Goal: Task Accomplishment & Management: Manage account settings

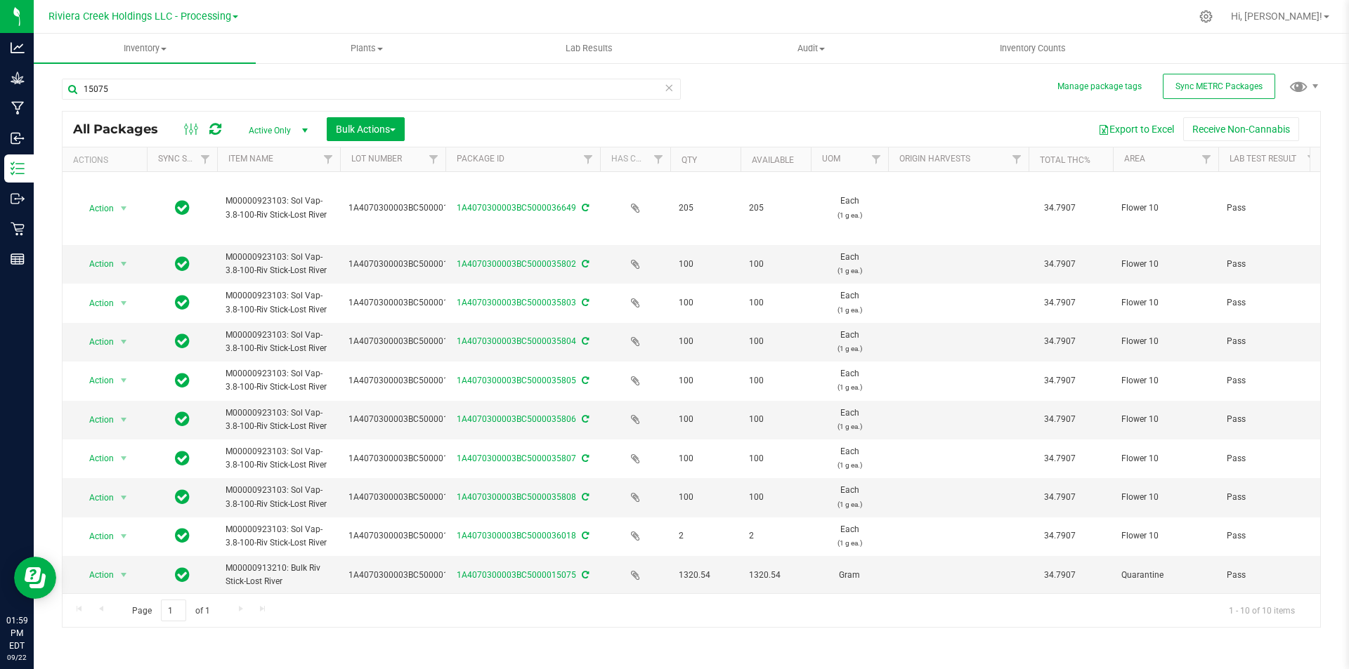
scroll to position [10, 0]
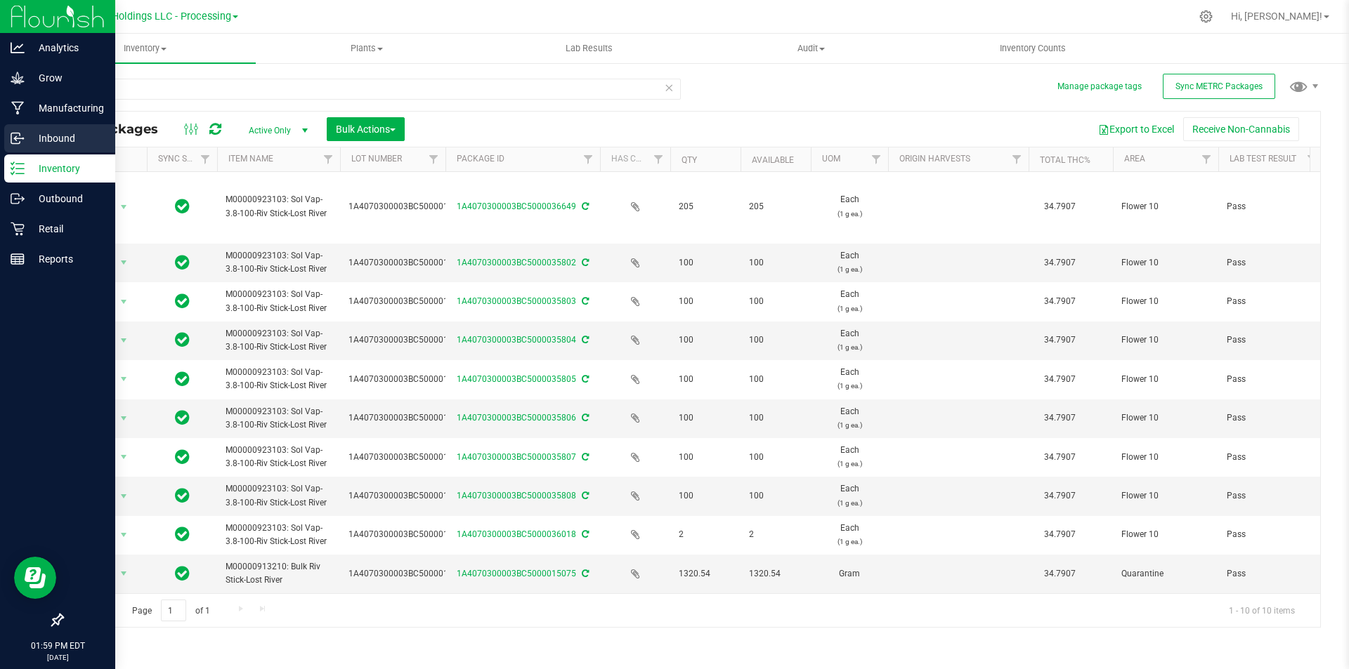
click at [15, 145] on icon at bounding box center [18, 138] width 14 height 14
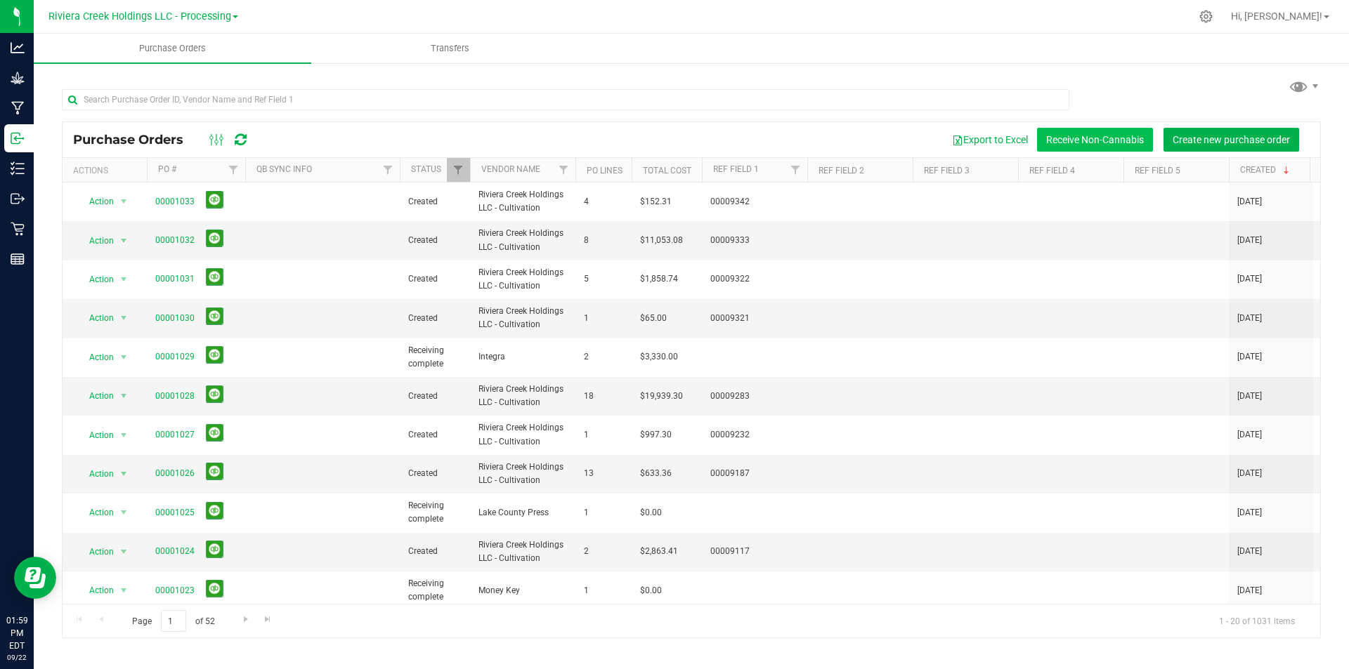
click at [1081, 134] on button "Receive Non-Cannabis" at bounding box center [1095, 140] width 116 height 24
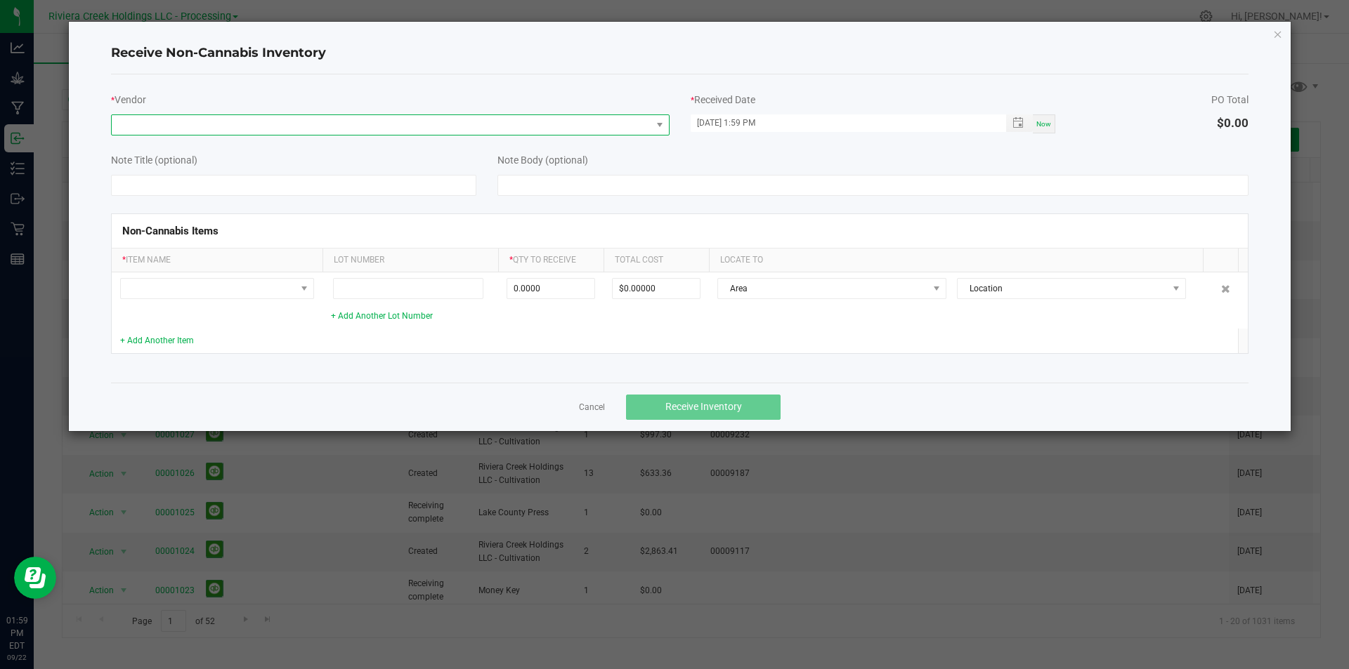
click at [376, 127] on span at bounding box center [382, 125] width 540 height 20
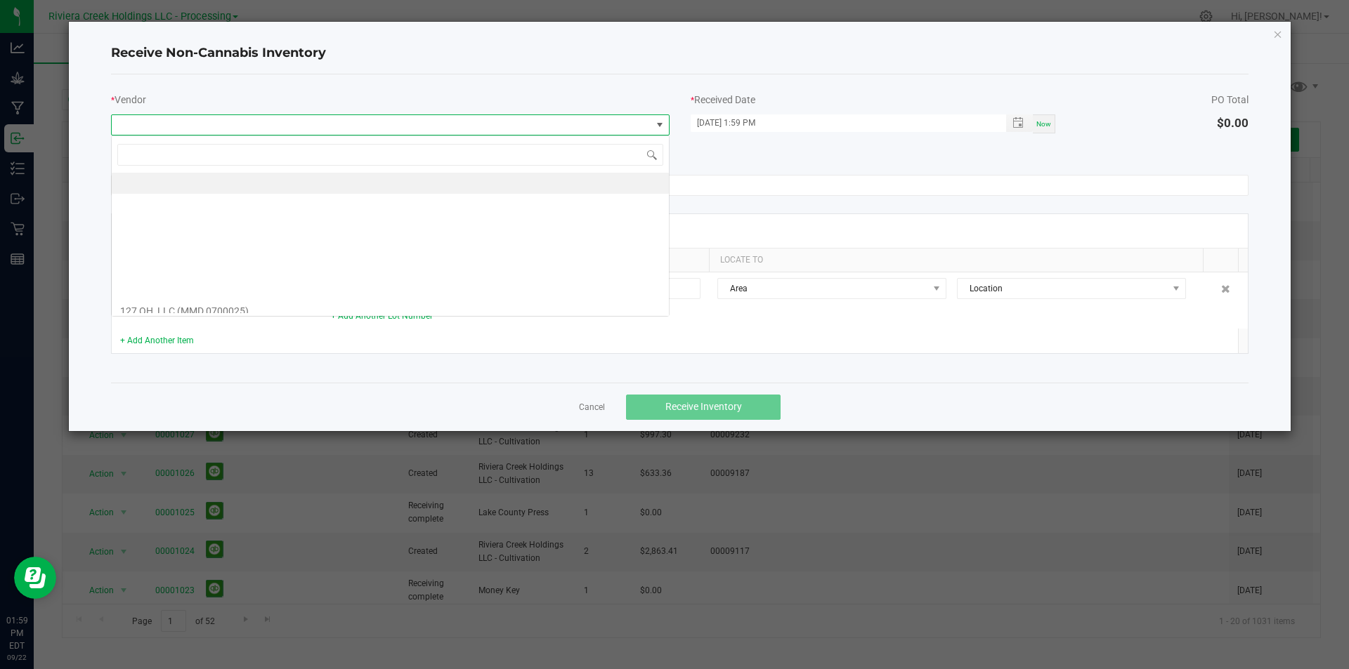
scroll to position [21, 558]
type input "tube"
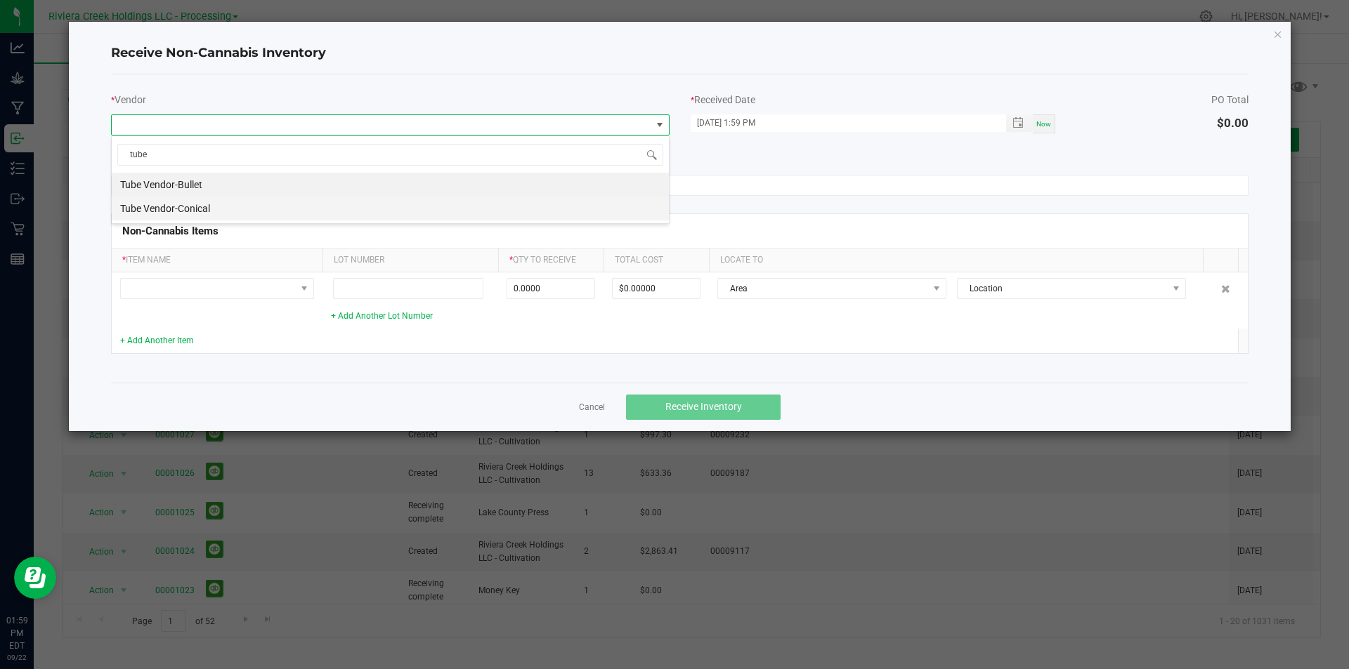
click at [231, 215] on li "Tube Vendor-Conical" at bounding box center [390, 209] width 557 height 24
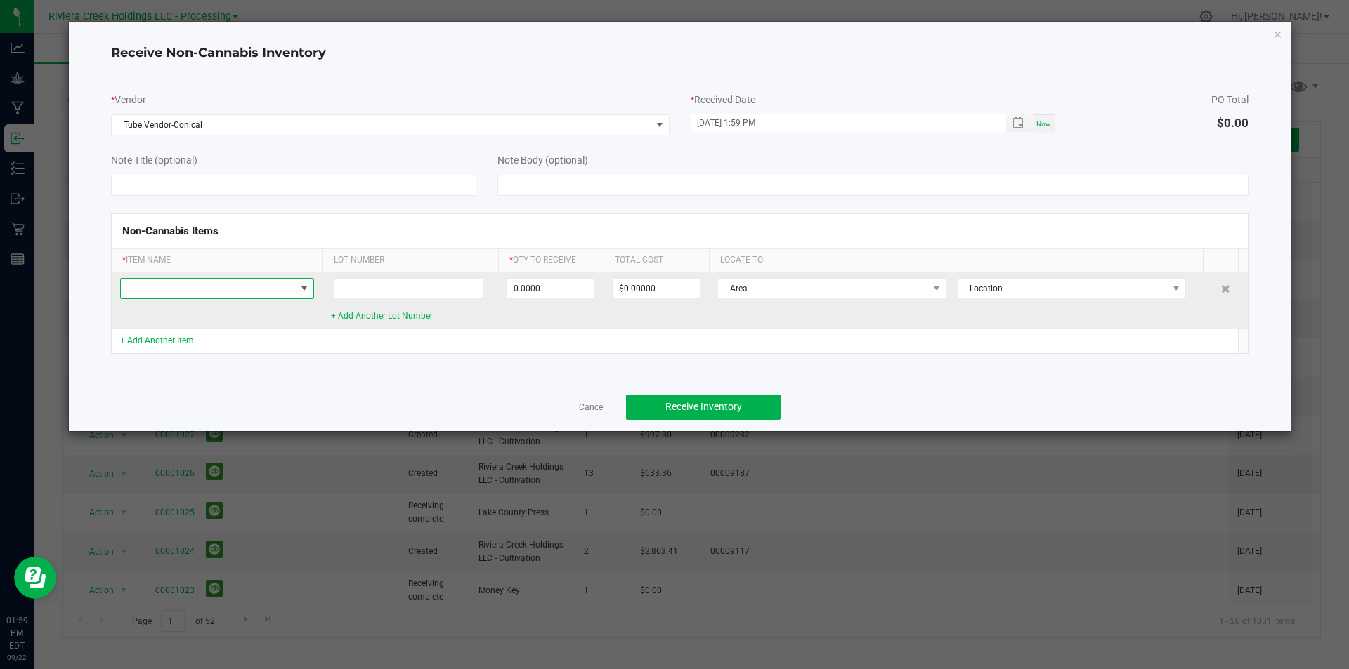
click at [195, 284] on span at bounding box center [208, 289] width 175 height 20
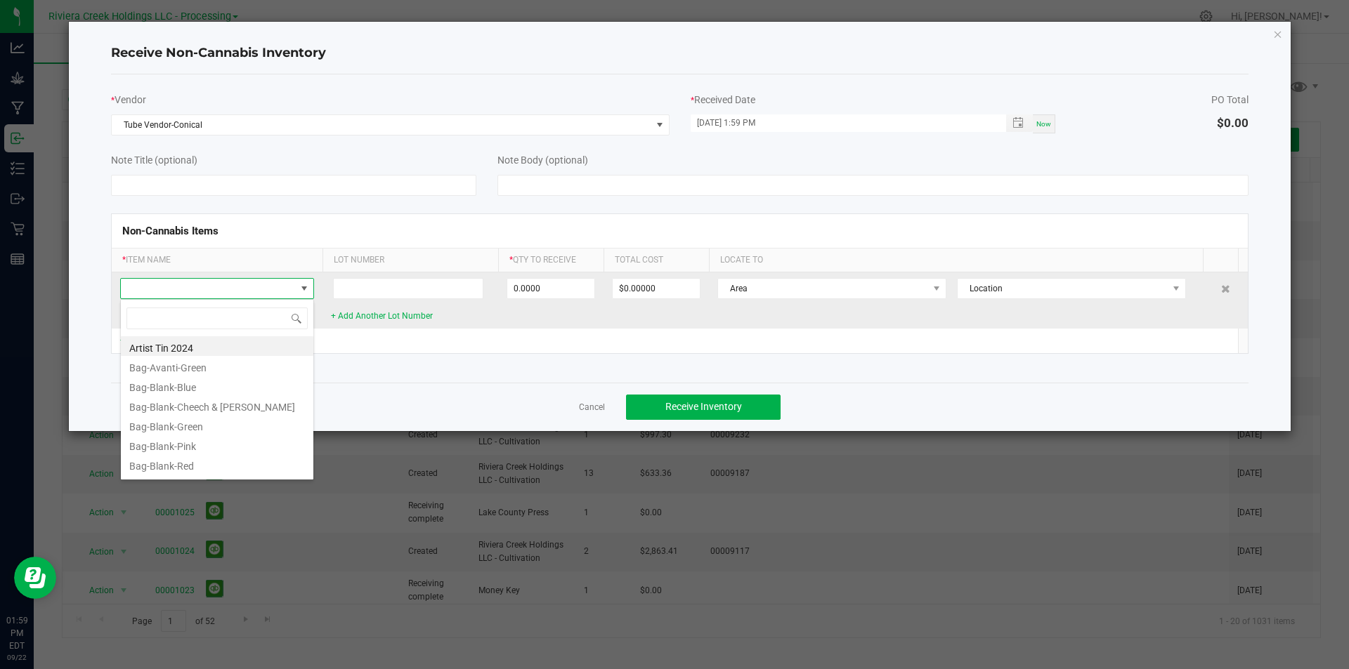
scroll to position [21, 194]
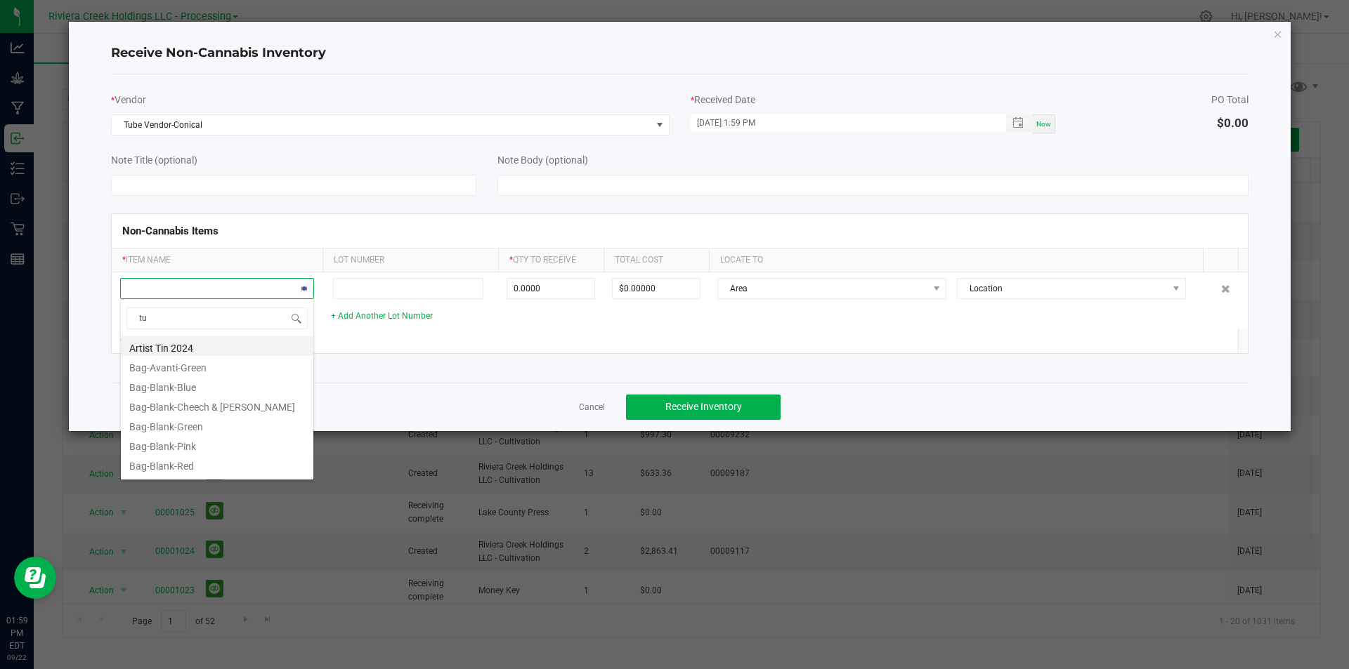
type input "tub"
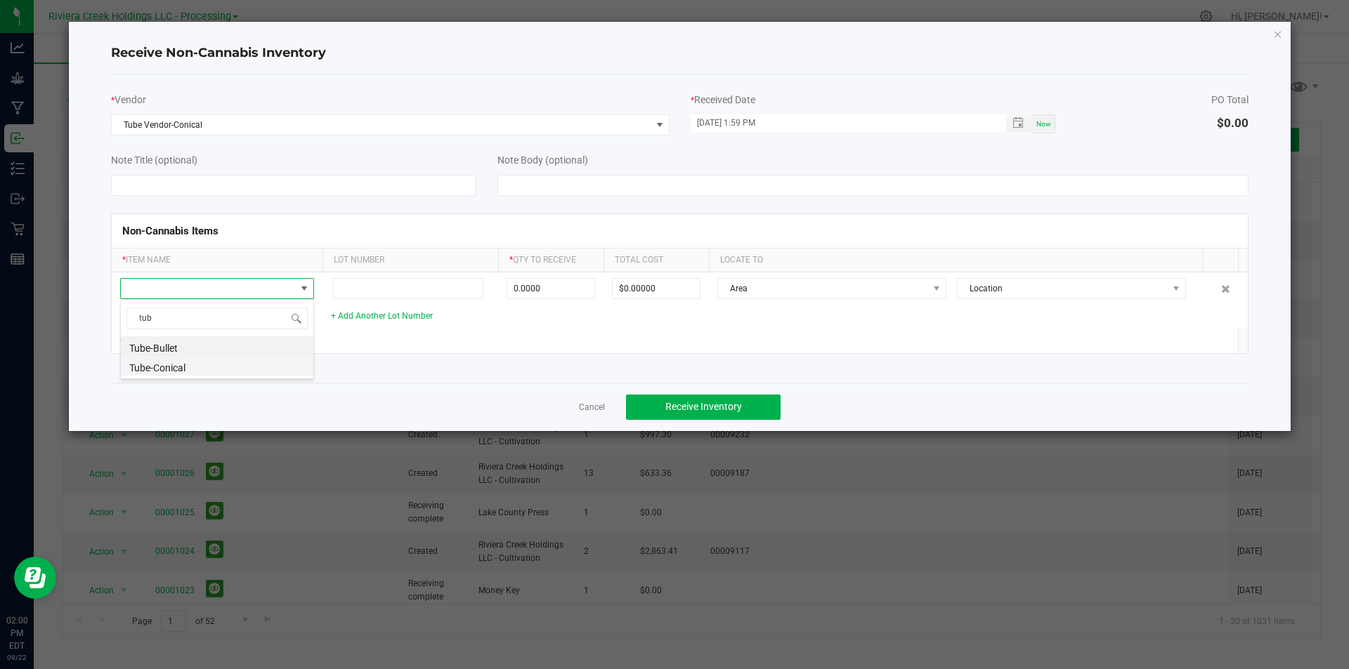
click at [176, 366] on li "Tube-Conical" at bounding box center [217, 366] width 192 height 20
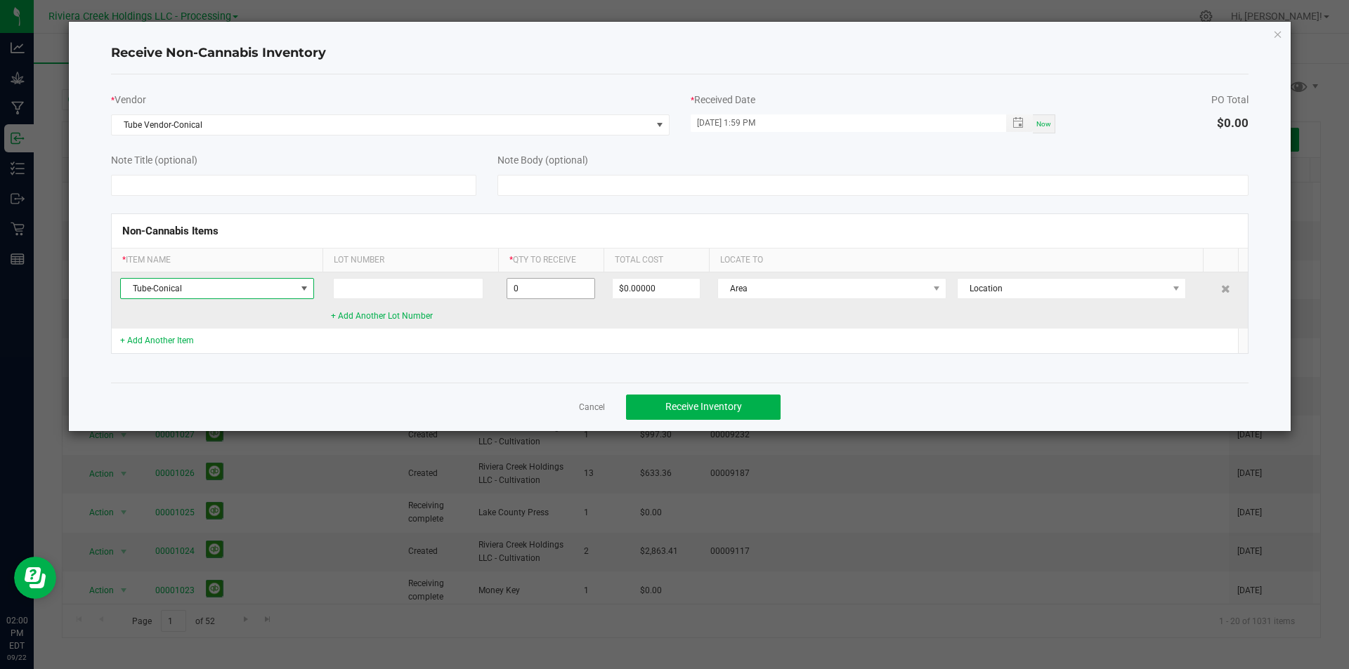
click at [567, 285] on input "0" at bounding box center [550, 289] width 87 height 20
click at [547, 289] on input "0" at bounding box center [550, 289] width 87 height 20
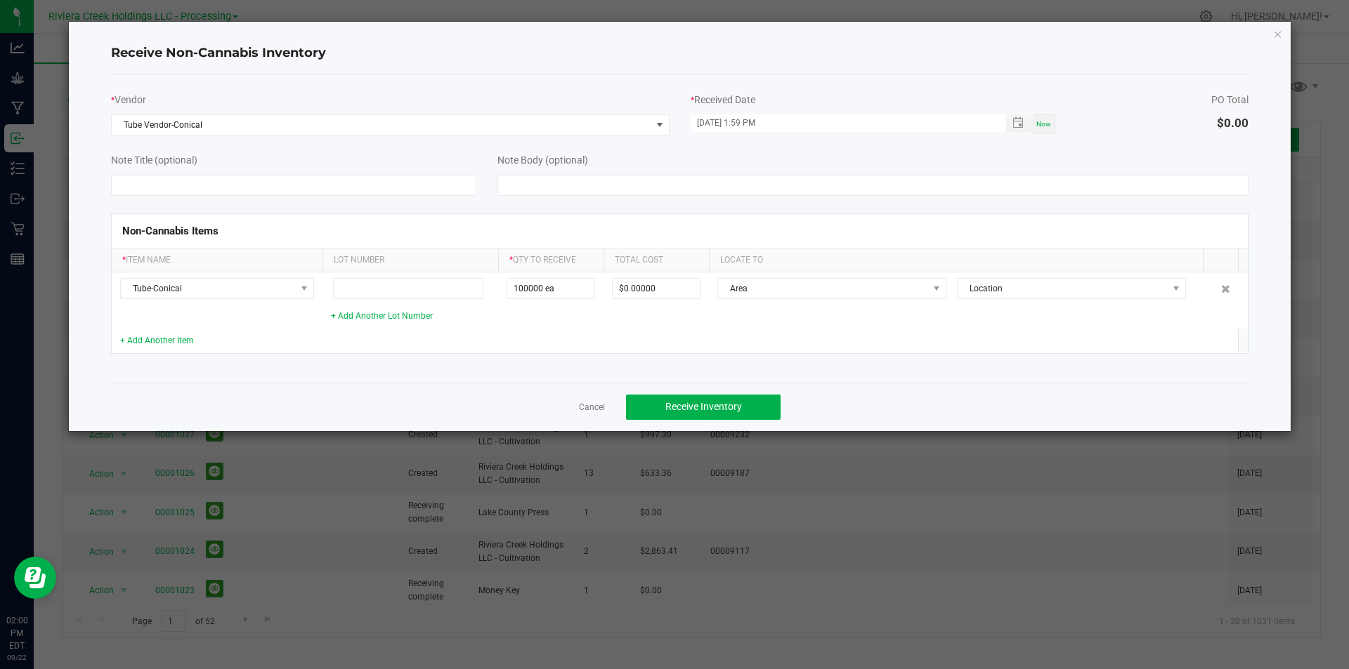
click at [569, 331] on td at bounding box center [550, 341] width 105 height 25
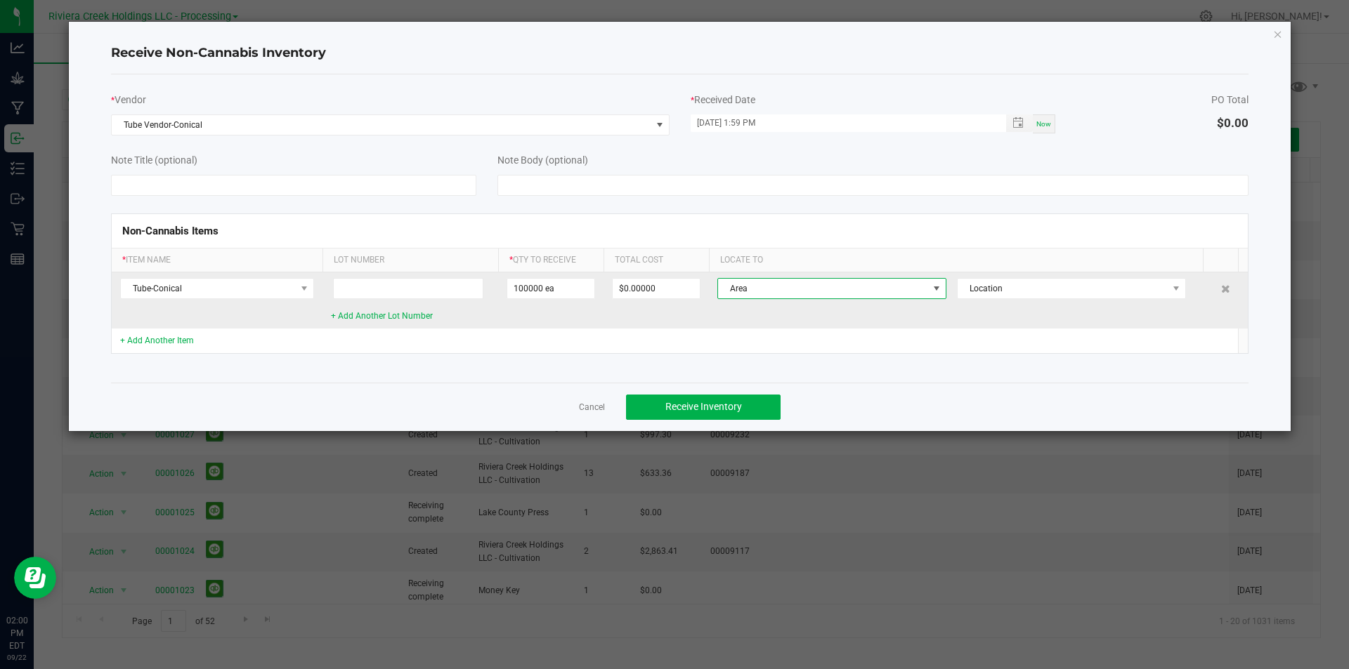
click at [776, 292] on span "Area" at bounding box center [823, 289] width 210 height 20
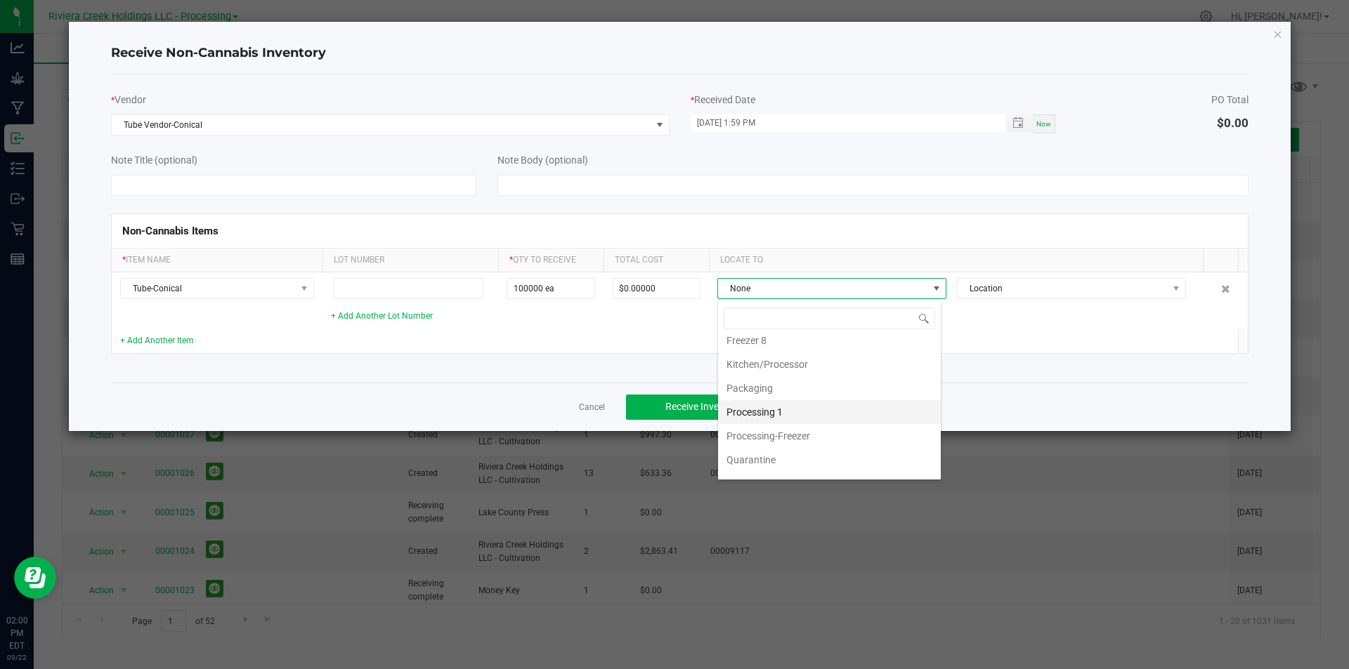
scroll to position [337, 0]
click at [773, 374] on li "Packaging" at bounding box center [829, 370] width 223 height 24
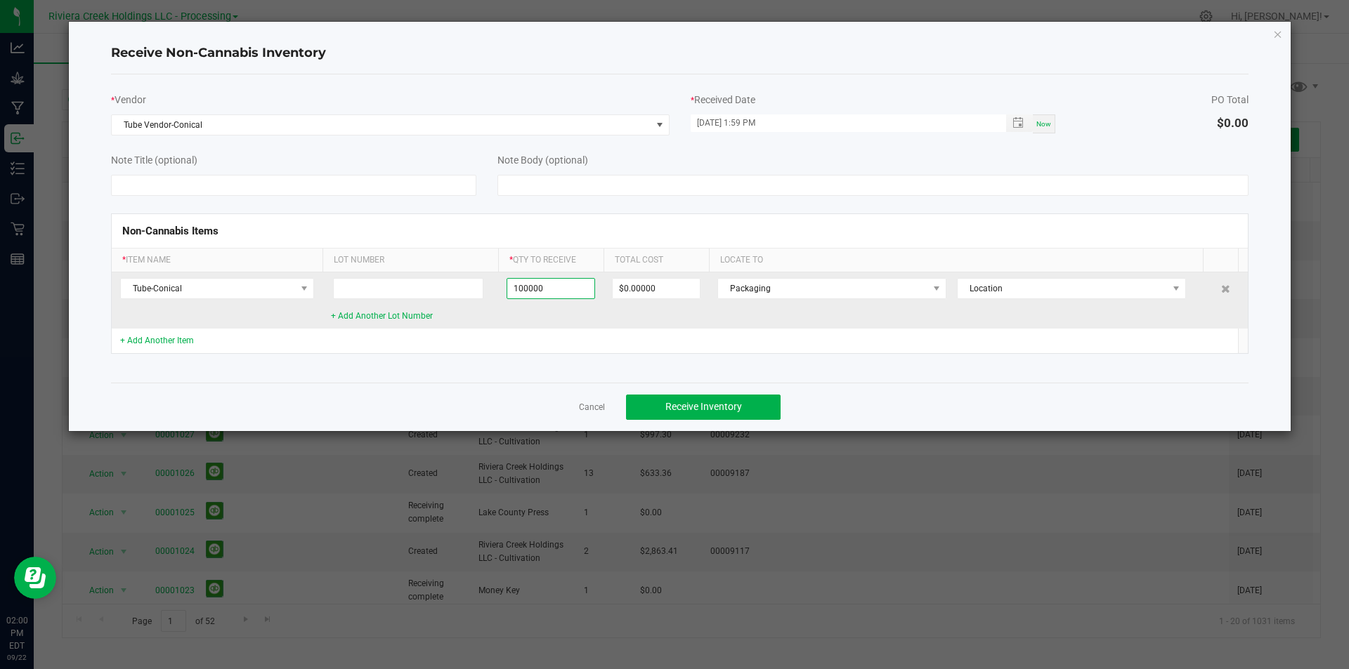
click at [528, 288] on input "100000" at bounding box center [550, 289] width 87 height 20
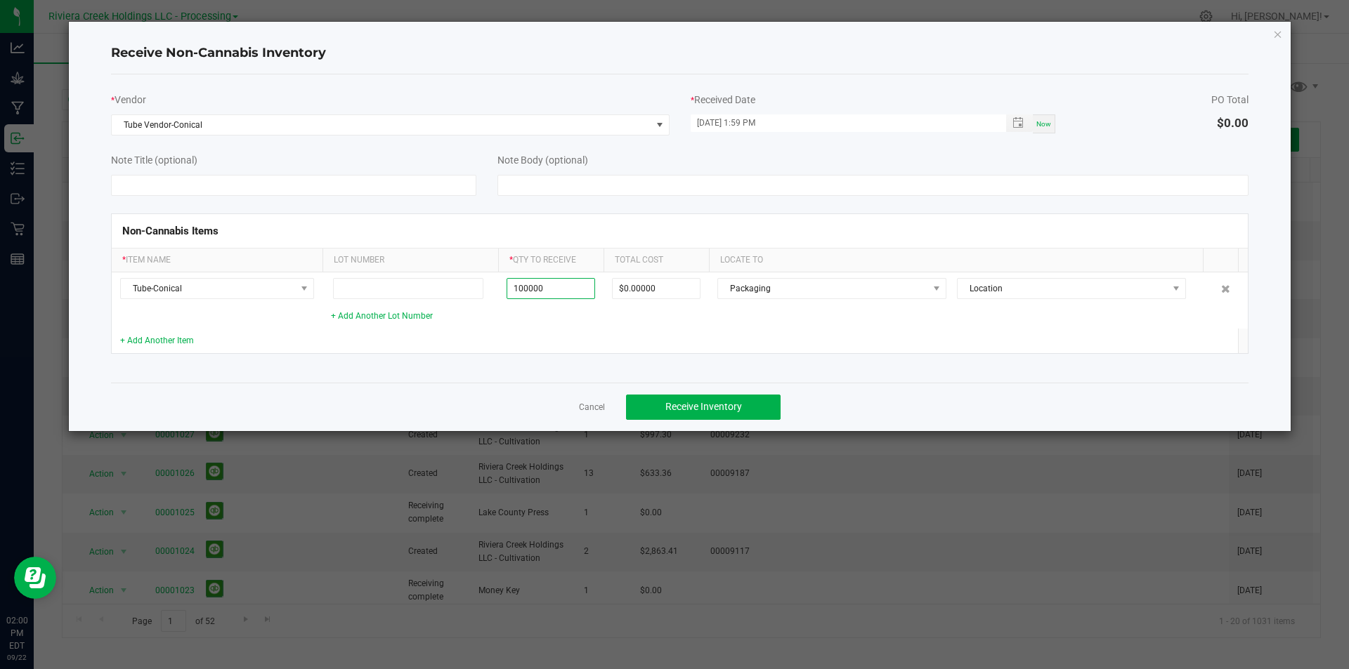
type input "100000 ea"
click at [629, 335] on td at bounding box center [655, 341] width 105 height 25
click at [700, 405] on span "Receive Inventory" at bounding box center [703, 406] width 77 height 11
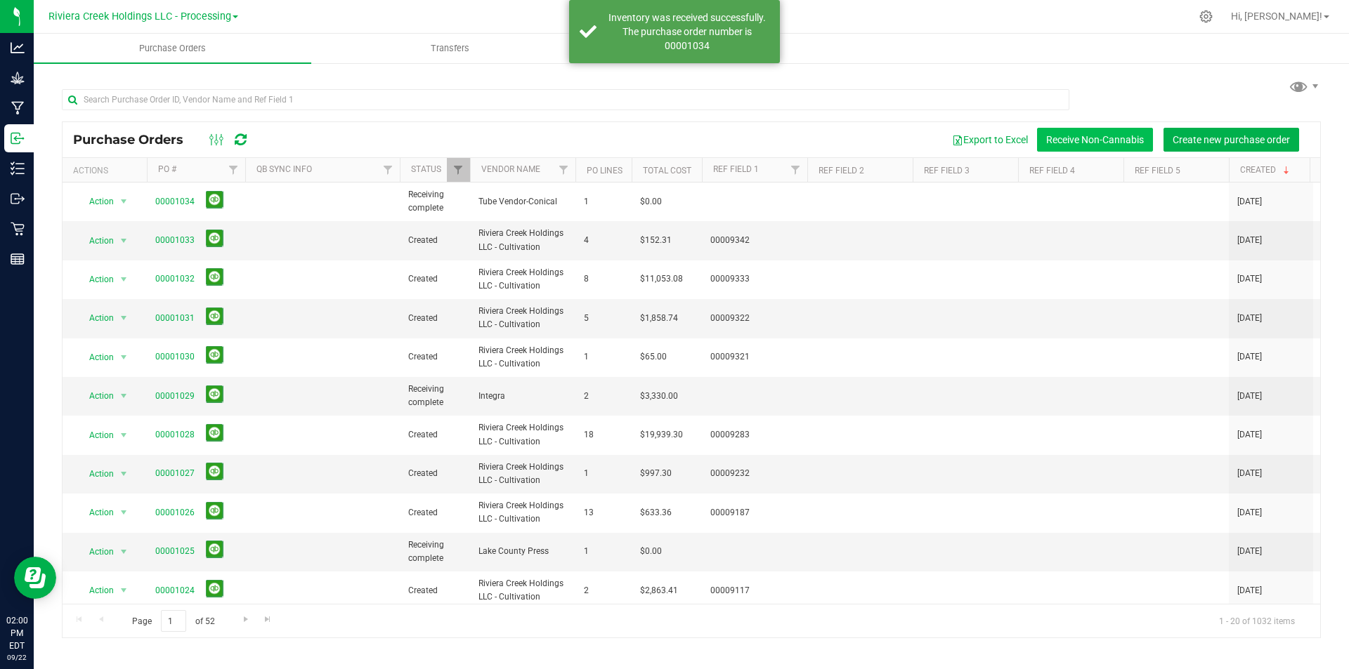
click at [1108, 146] on button "Receive Non-Cannabis" at bounding box center [1095, 140] width 116 height 24
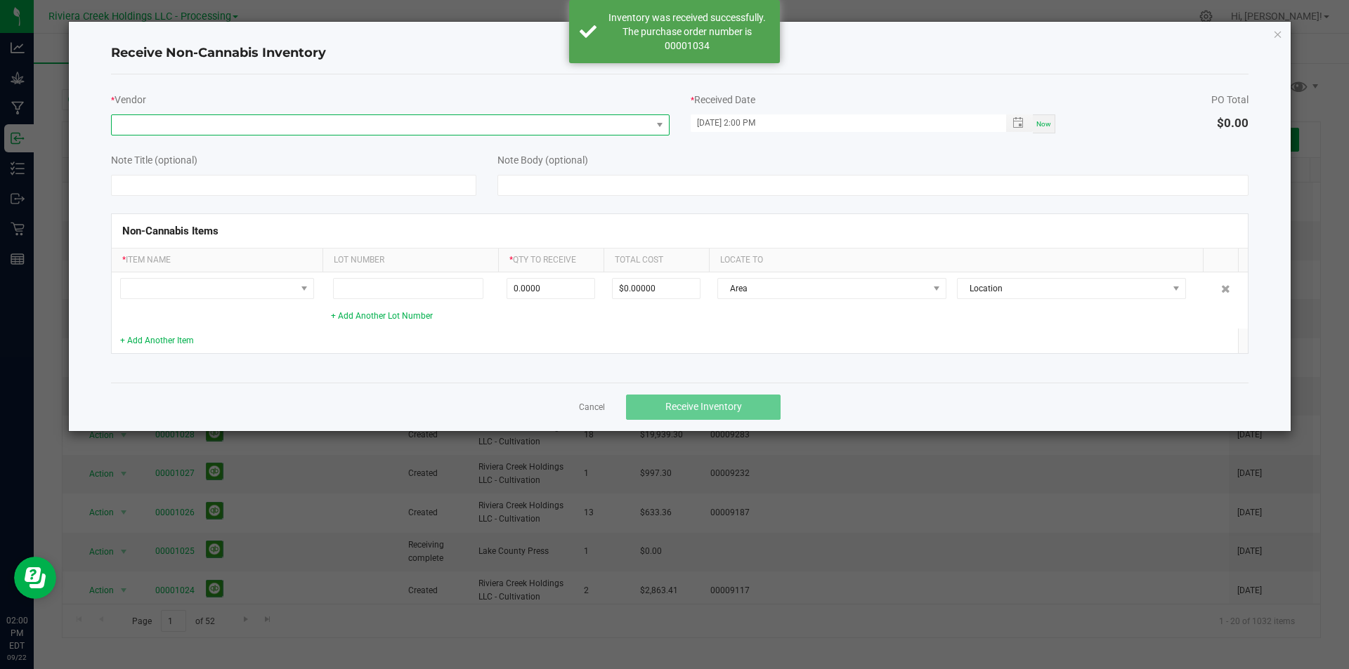
click at [615, 119] on span at bounding box center [382, 125] width 540 height 20
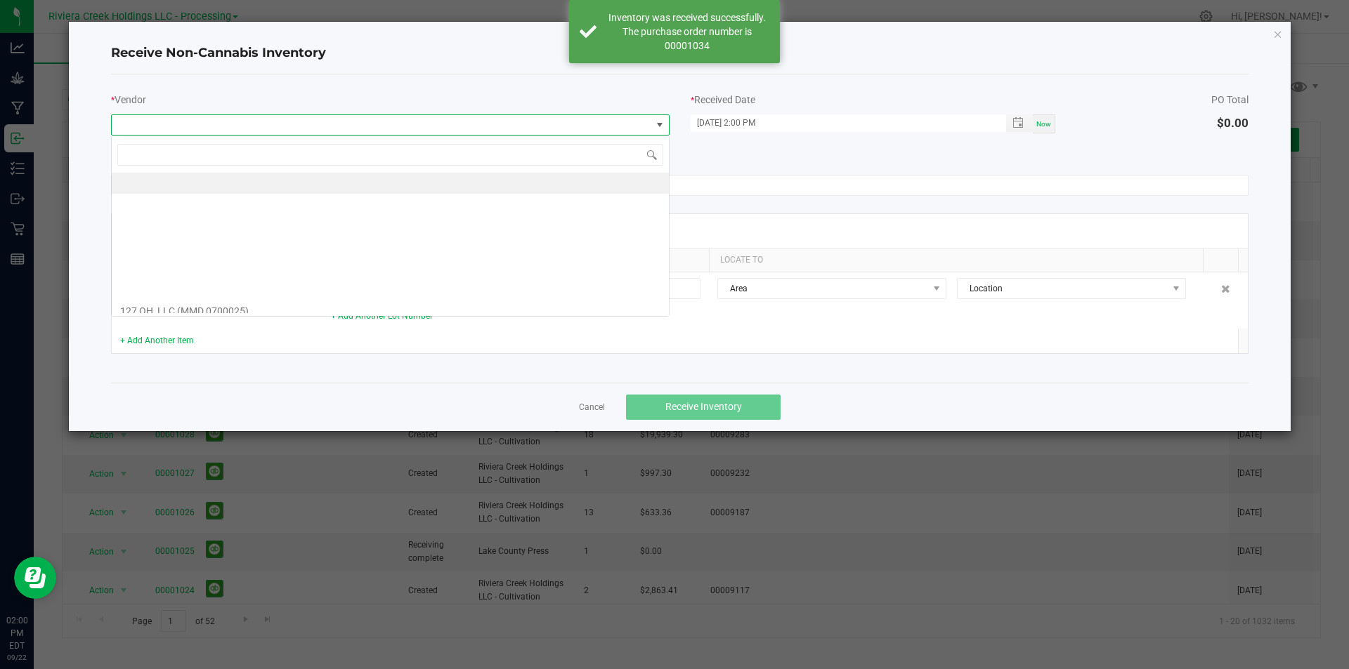
scroll to position [21, 558]
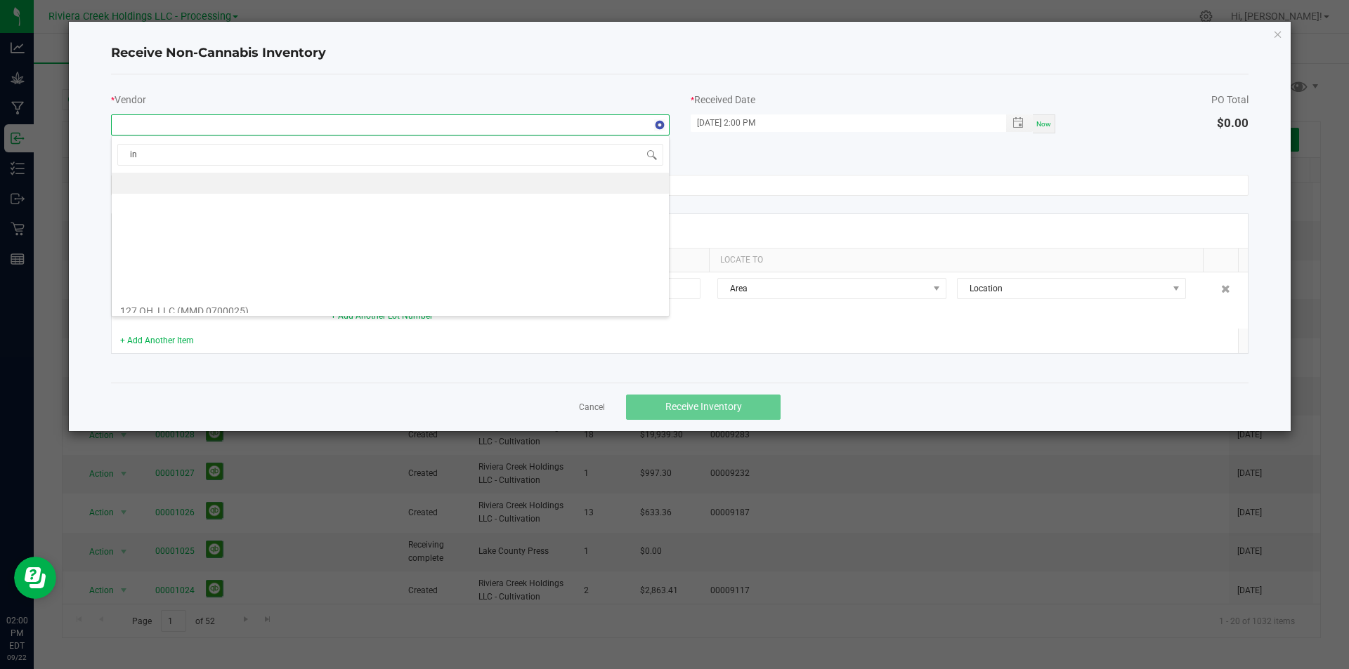
type input "int"
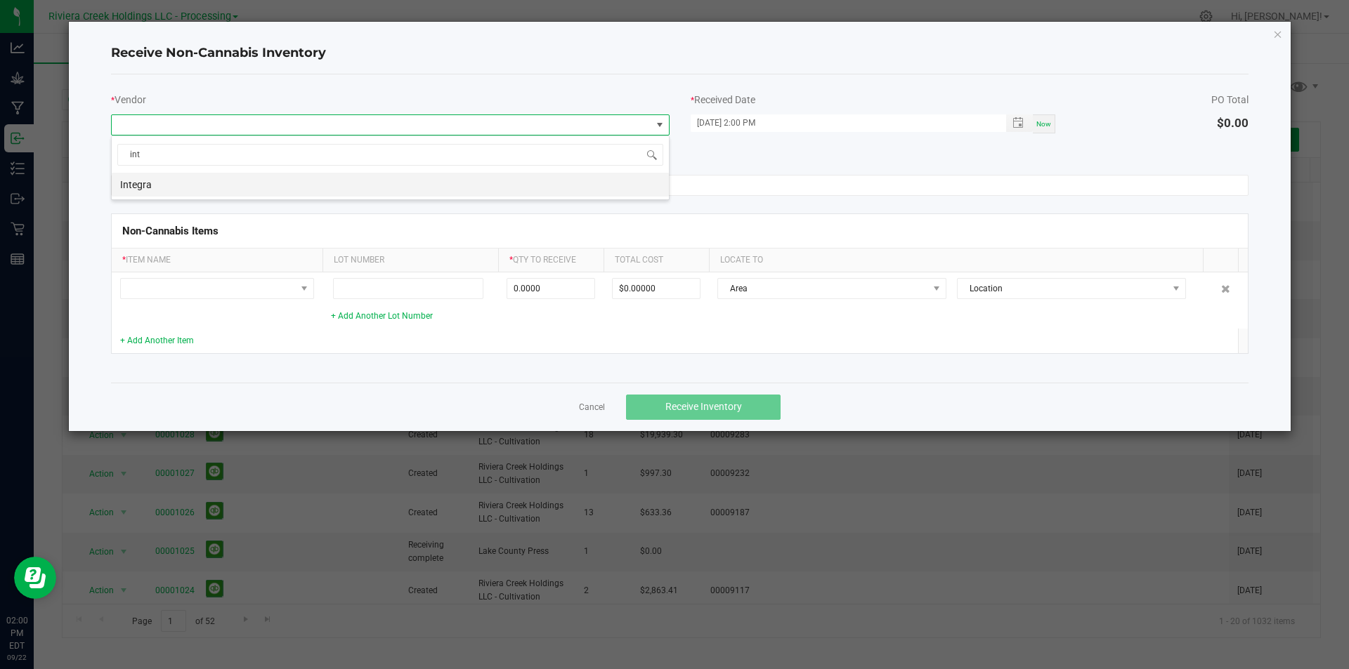
click at [339, 194] on li "Integra" at bounding box center [390, 185] width 557 height 24
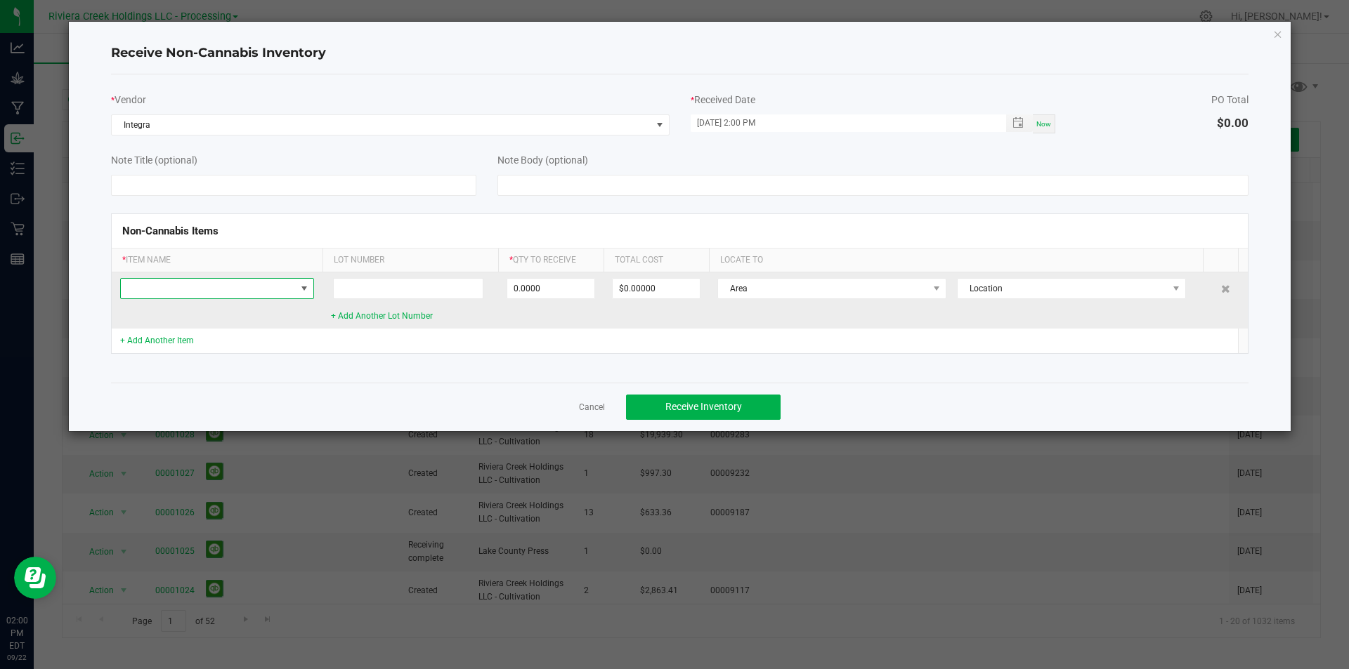
click at [254, 285] on span at bounding box center [208, 289] width 175 height 20
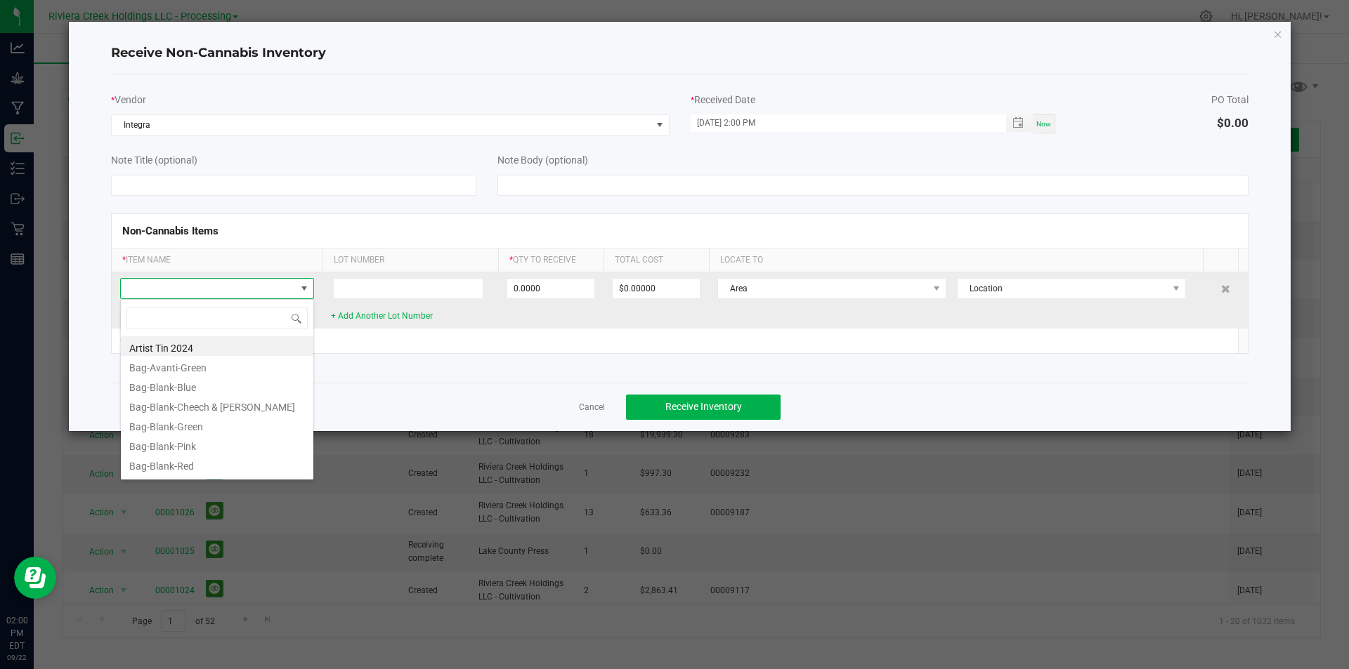
scroll to position [21, 194]
type input "int"
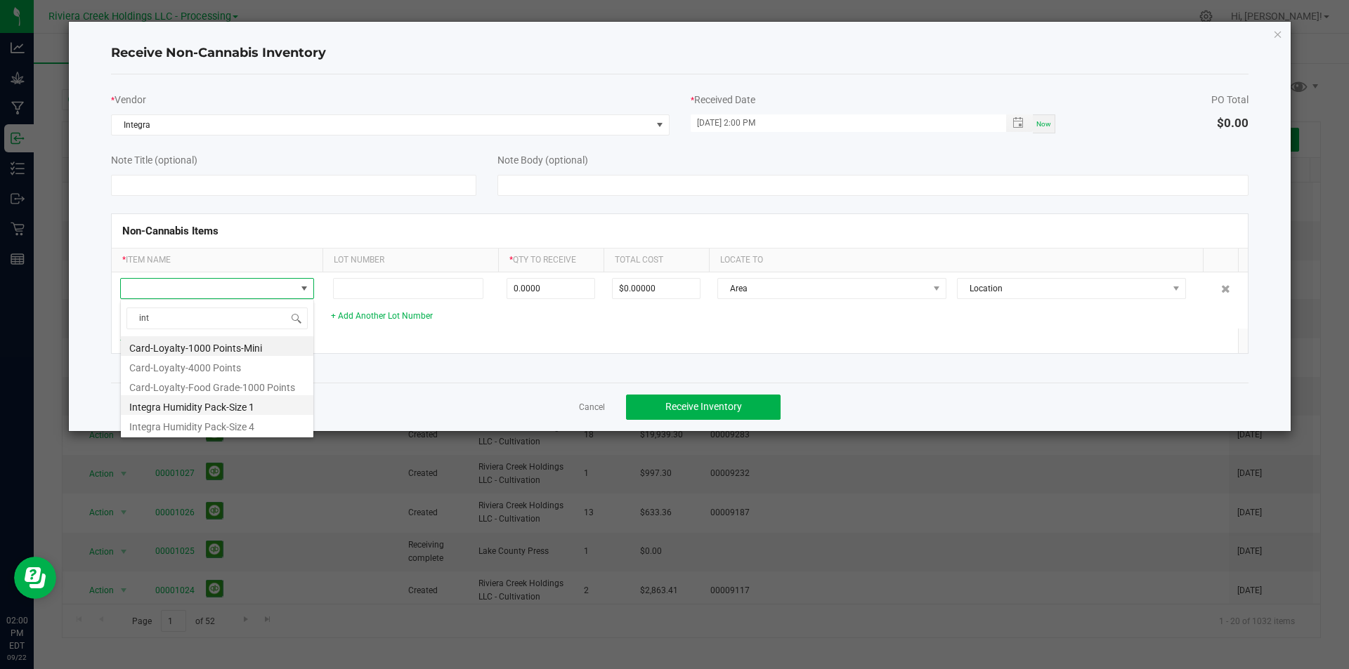
click at [223, 411] on li "Integra Humidity Pack-Size 1" at bounding box center [217, 406] width 192 height 20
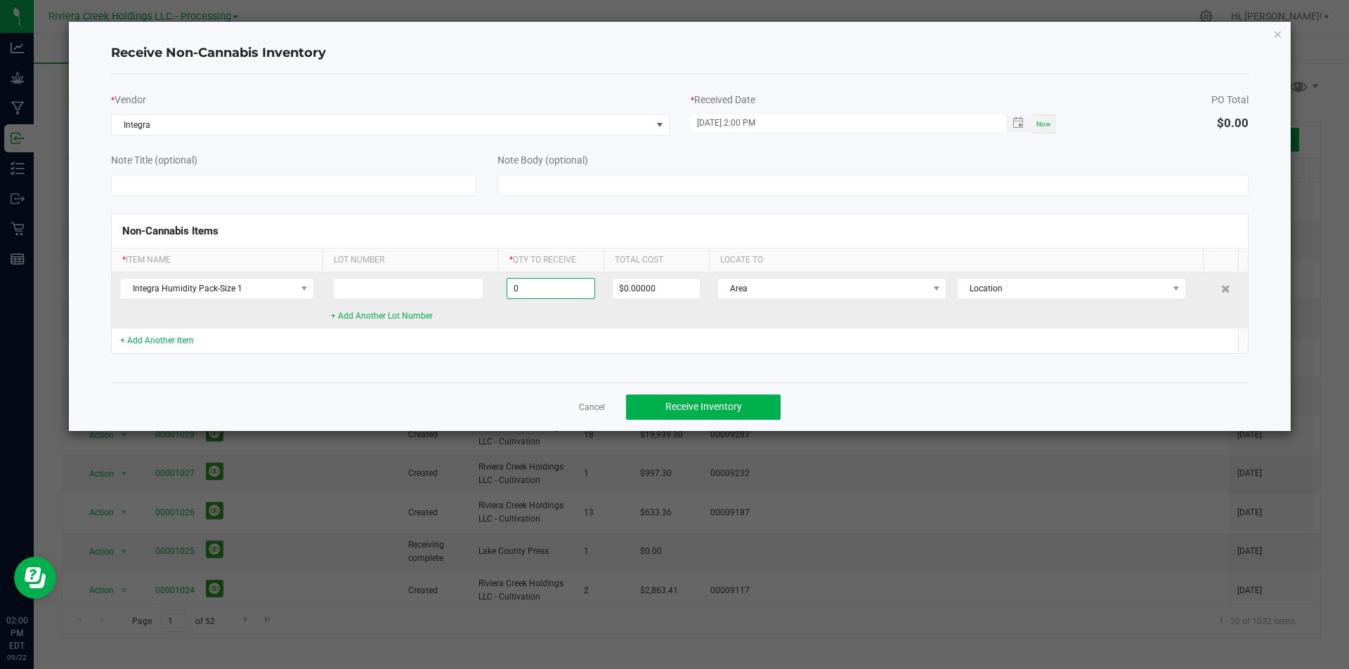
click at [556, 294] on input "0" at bounding box center [550, 289] width 87 height 20
type input "70000 ea"
type input "$4,200.00000"
click at [754, 289] on span "Area" at bounding box center [823, 289] width 210 height 20
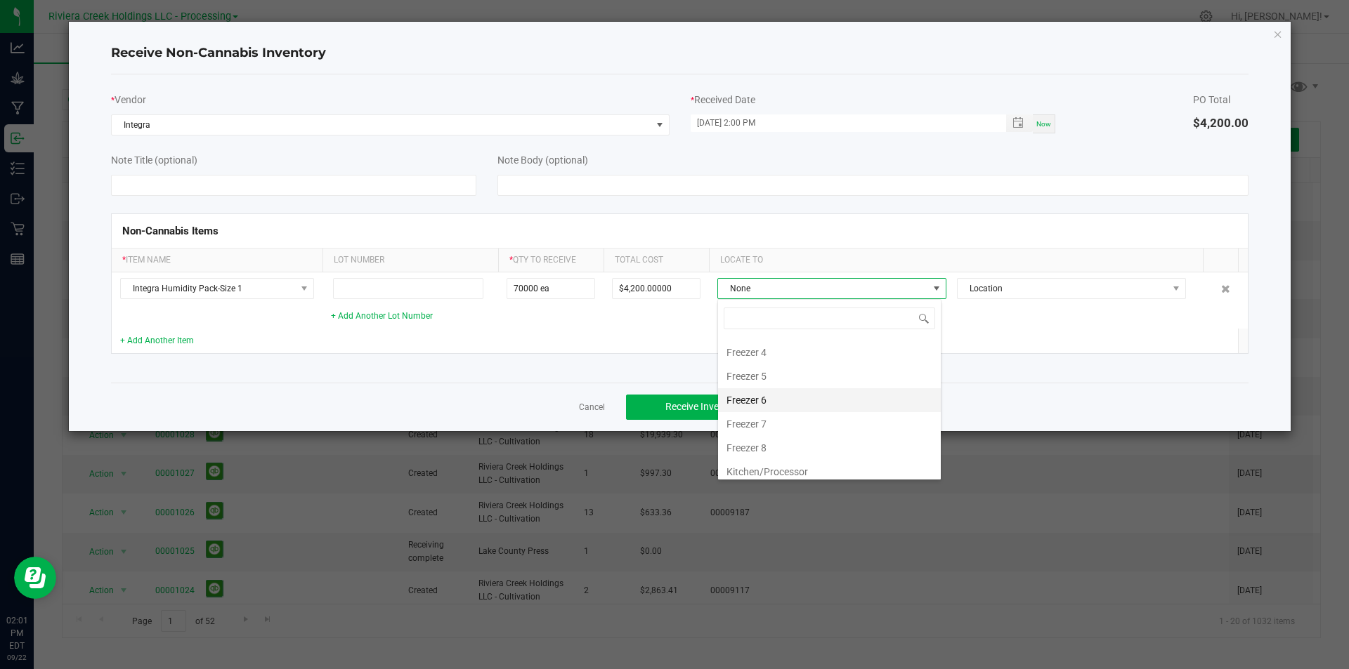
scroll to position [281, 0]
click at [770, 419] on li "Packaging" at bounding box center [829, 426] width 223 height 24
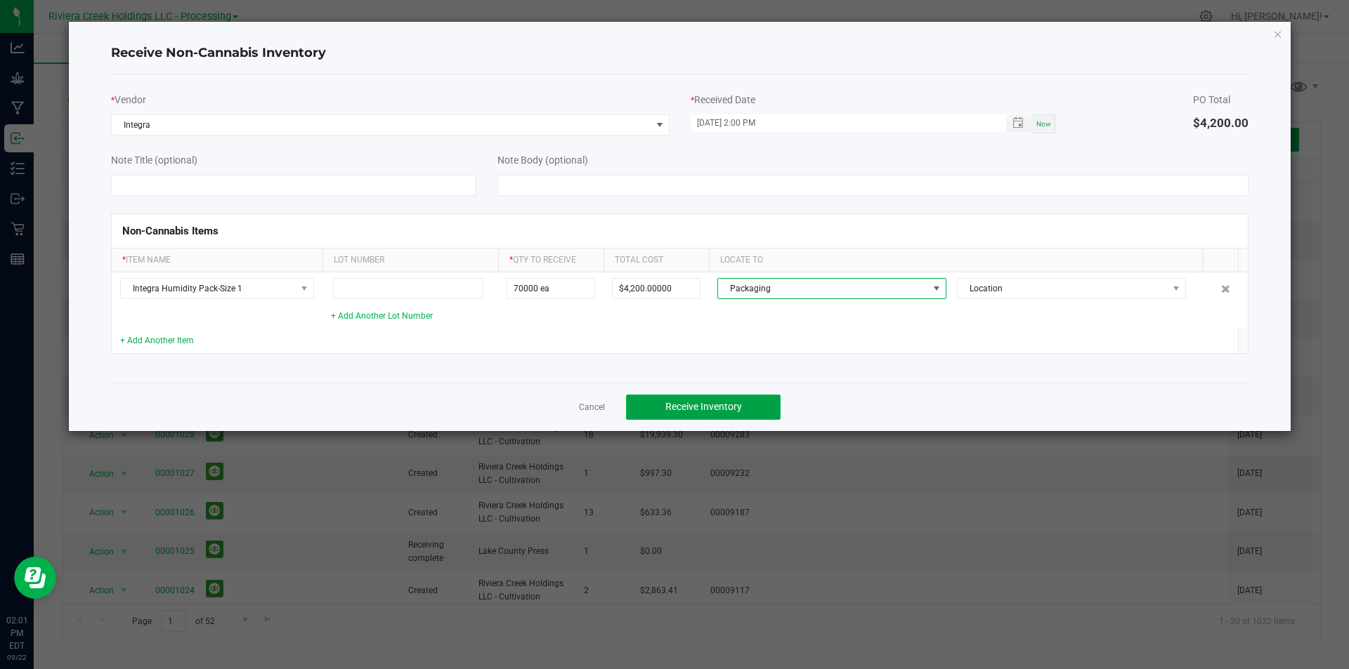
click at [684, 412] on span "Receive Inventory" at bounding box center [703, 406] width 77 height 11
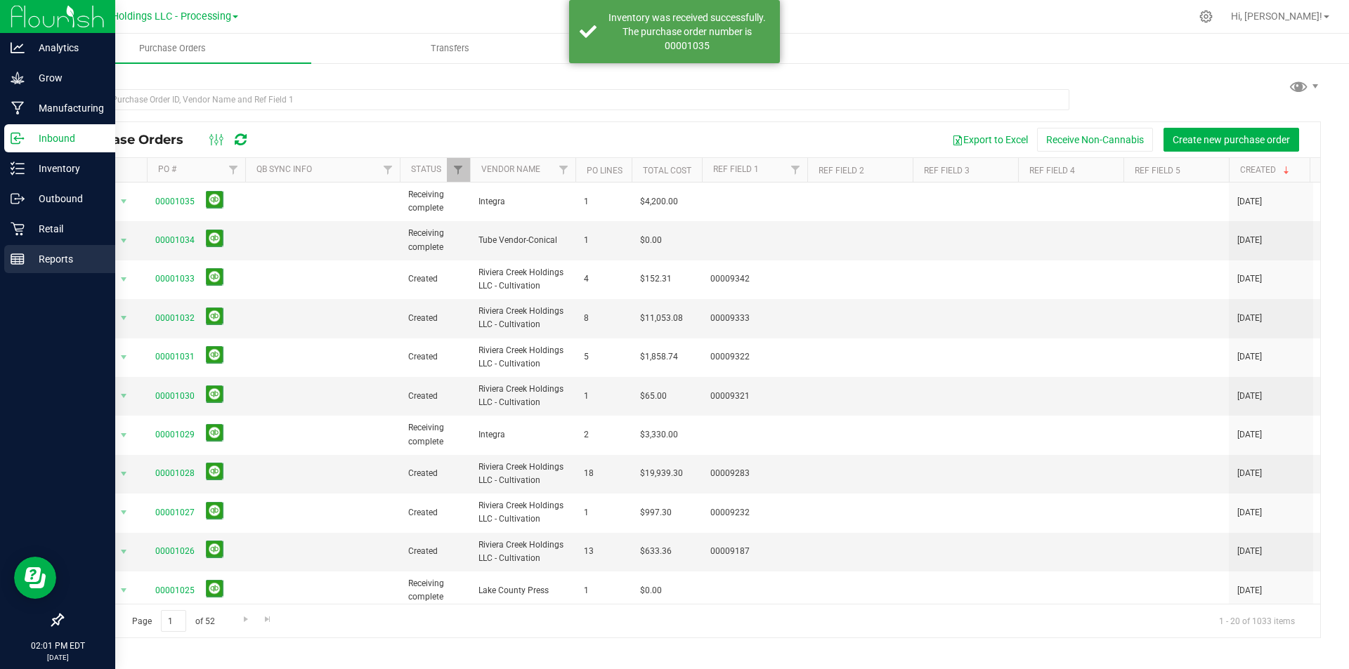
click at [39, 253] on p "Reports" at bounding box center [67, 259] width 84 height 17
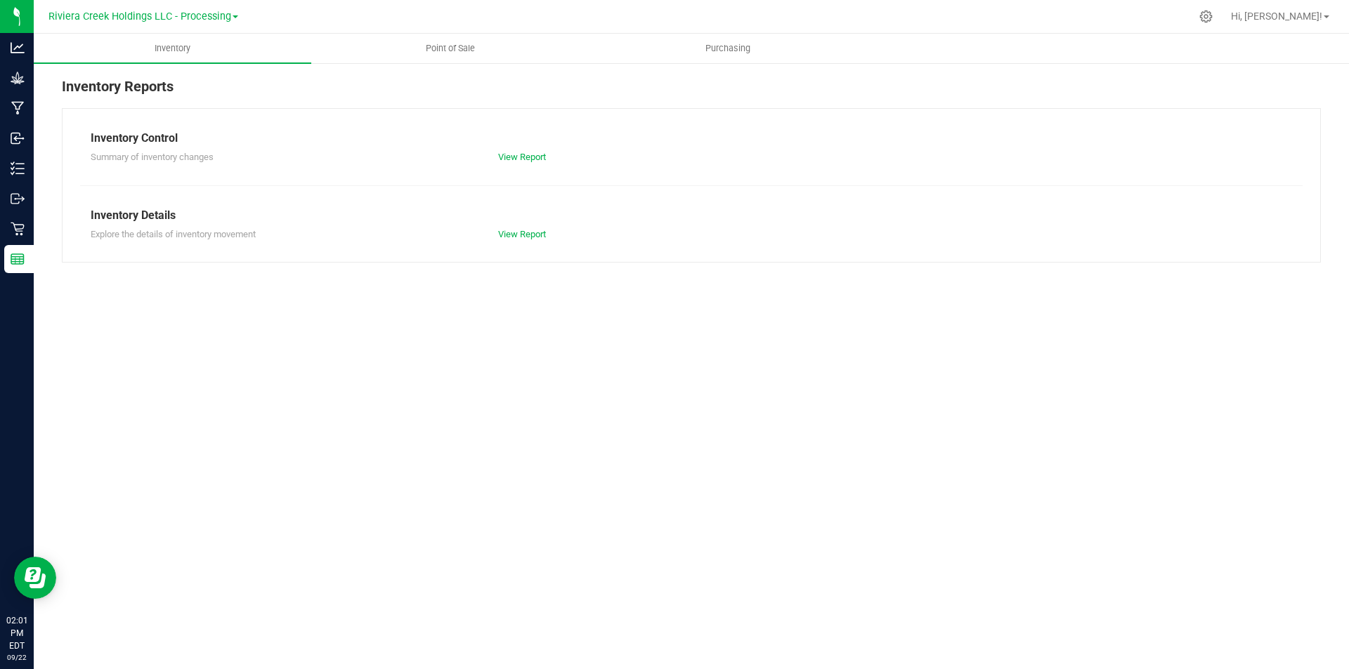
click at [529, 148] on div "Summary of inventory changes View Report" at bounding box center [691, 156] width 1222 height 18
click at [528, 155] on link "View Report" at bounding box center [522, 157] width 48 height 11
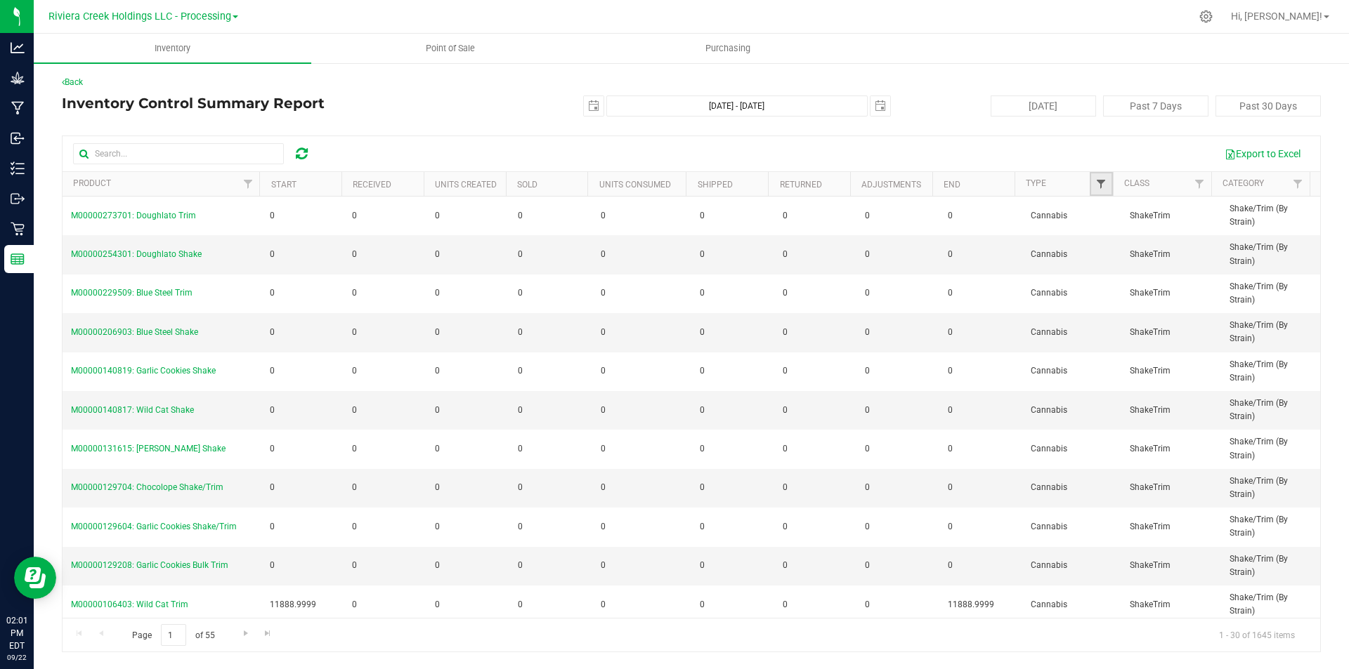
click at [1098, 186] on span "Filter" at bounding box center [1100, 183] width 11 height 11
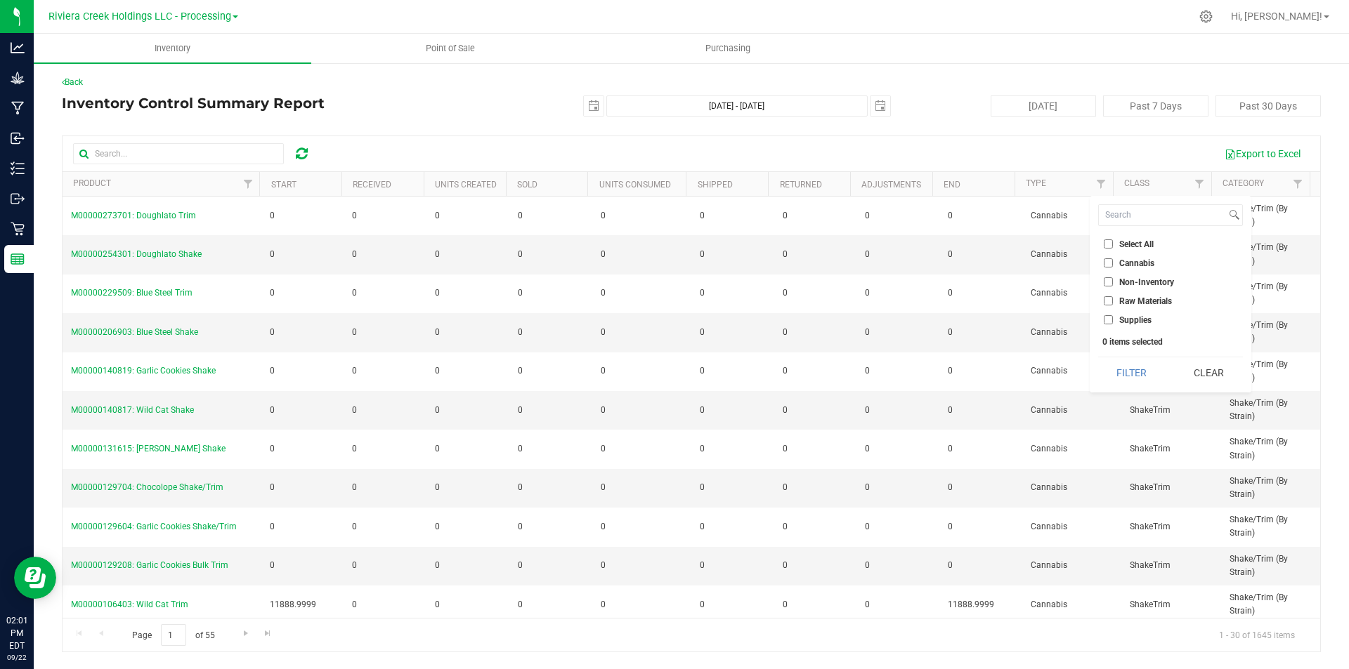
click at [1119, 317] on span "Supplies" at bounding box center [1135, 320] width 32 height 8
click at [1113, 317] on input "Supplies" at bounding box center [1108, 319] width 9 height 9
checkbox input "true"
click at [1133, 375] on button "Filter" at bounding box center [1131, 373] width 67 height 31
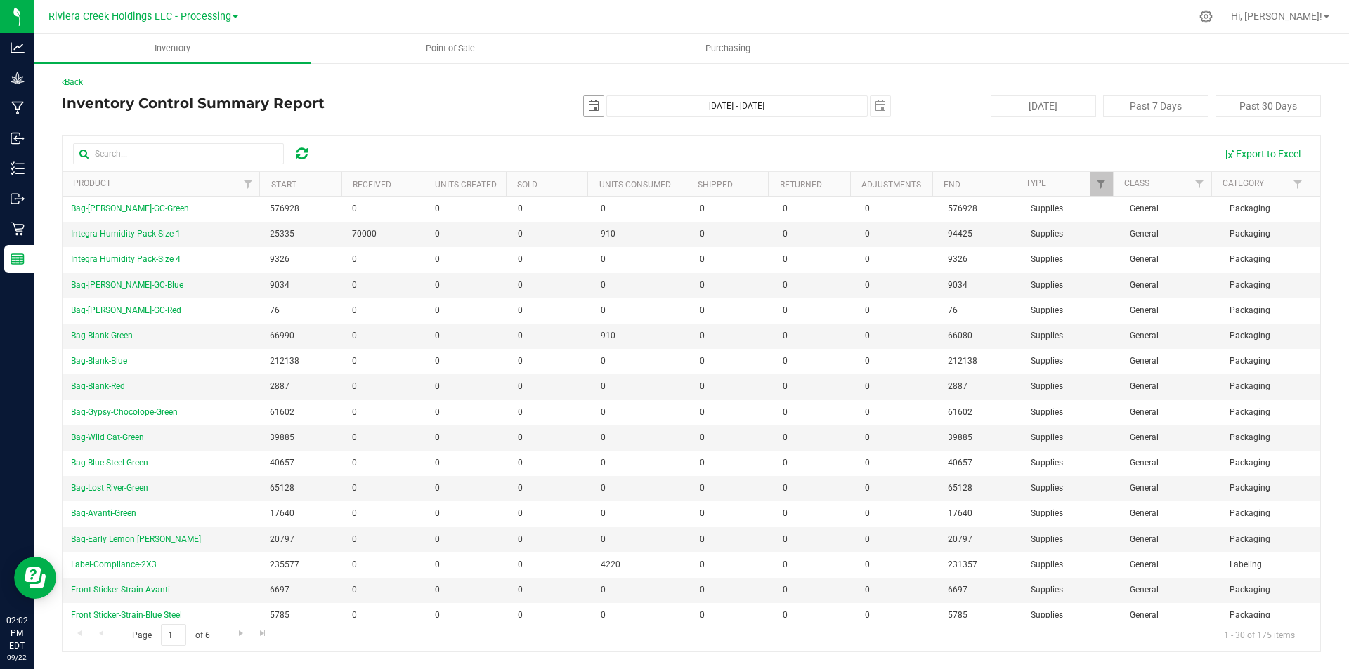
click at [597, 114] on span "select" at bounding box center [594, 106] width 20 height 20
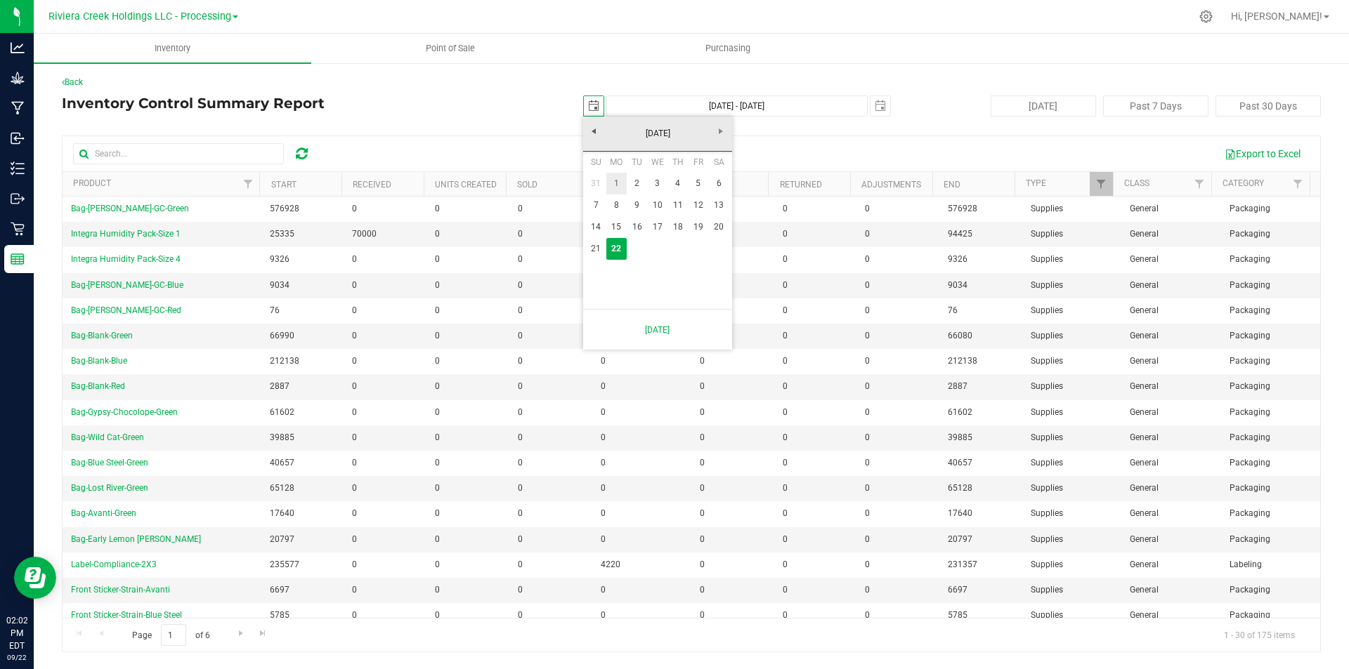
click at [617, 181] on link "1" at bounding box center [616, 184] width 20 height 22
type input "[DATE]"
type input "[DATE] - [DATE]"
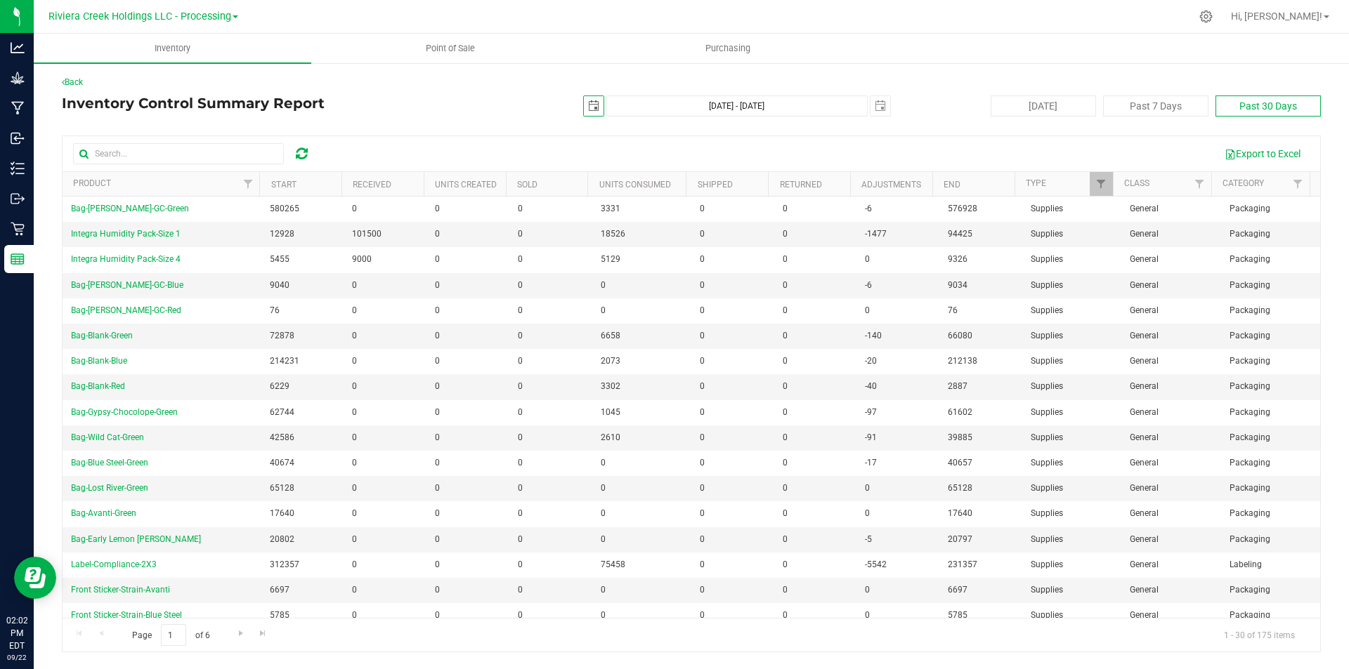
click at [1248, 108] on button "Past 30 Days" at bounding box center [1267, 106] width 105 height 21
type input "[DATE]"
type input "[DATE] - [DATE]"
type input "[DATE]"
